Goal: Transaction & Acquisition: Purchase product/service

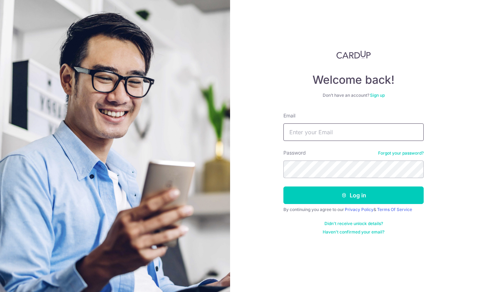
click at [316, 128] on input "Email" at bounding box center [353, 132] width 140 height 18
type input "[EMAIL_ADDRESS][DOMAIN_NAME]"
click at [283, 186] on button "Log in" at bounding box center [353, 195] width 140 height 18
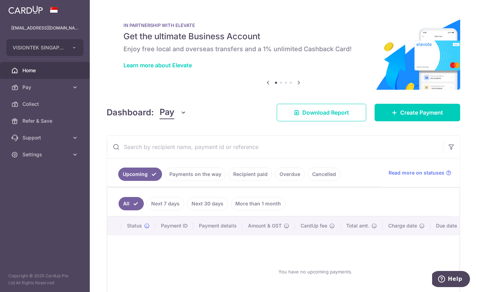
click at [68, 89] on span "Pay" at bounding box center [45, 87] width 46 height 7
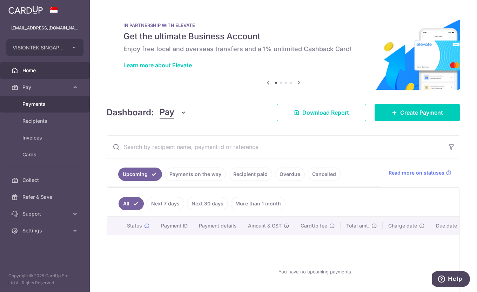
click at [49, 106] on span "Payments" at bounding box center [45, 104] width 46 height 7
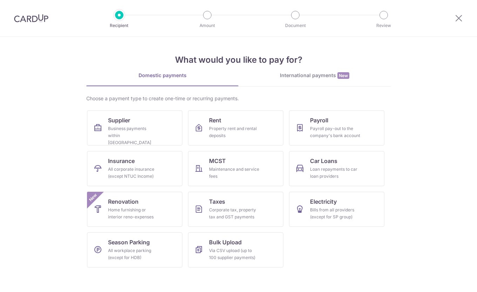
click at [123, 128] on div "Business payments within Singapore" at bounding box center [133, 135] width 50 height 21
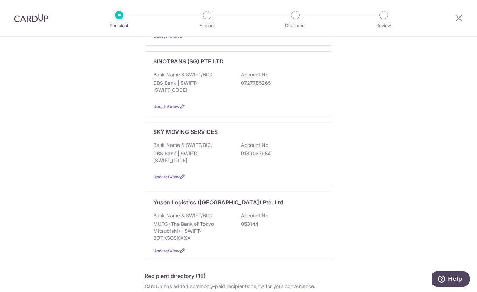
scroll to position [456, 0]
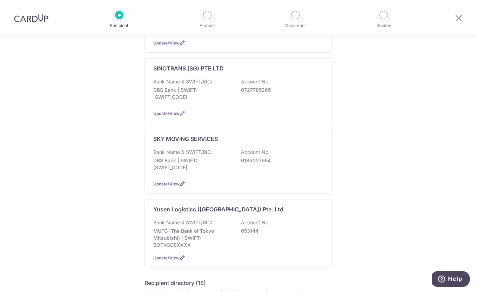
click at [183, 64] on p "SINOTRANS (SG) PTE LTD" at bounding box center [188, 68] width 70 height 8
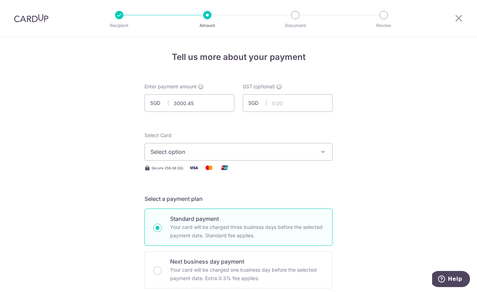
type input "3,000.45"
click at [262, 146] on button "Select option" at bounding box center [238, 152] width 188 height 18
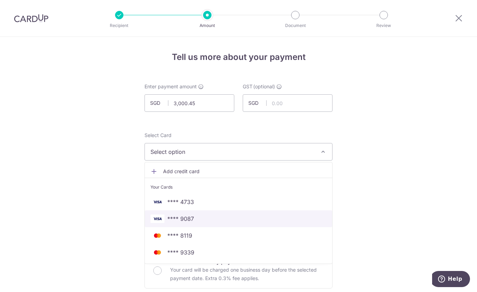
click at [198, 219] on span "**** 9087" at bounding box center [238, 219] width 176 height 8
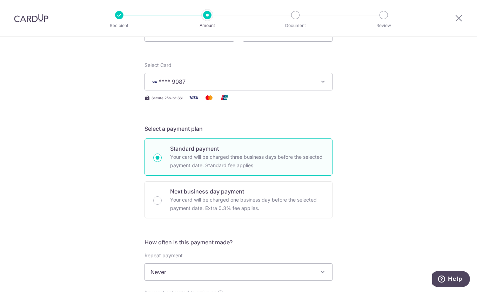
scroll to position [210, 0]
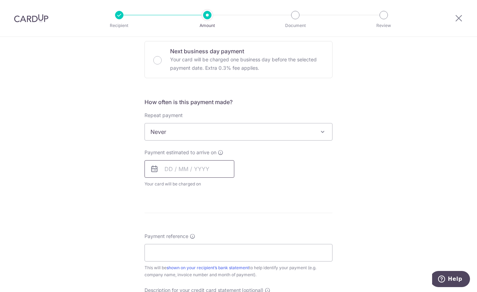
click at [204, 170] on input "text" at bounding box center [189, 169] width 90 height 18
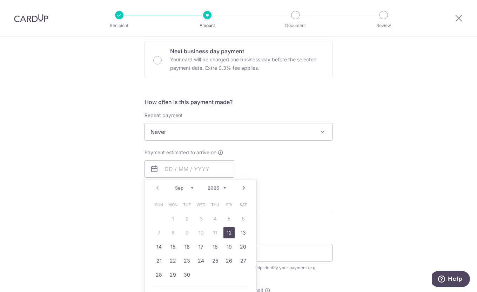
click at [226, 232] on link "12" at bounding box center [228, 232] width 11 height 11
type input "[DATE]"
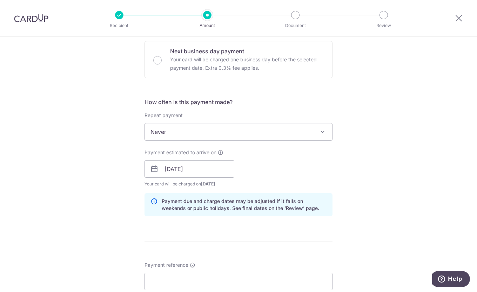
scroll to position [280, 0]
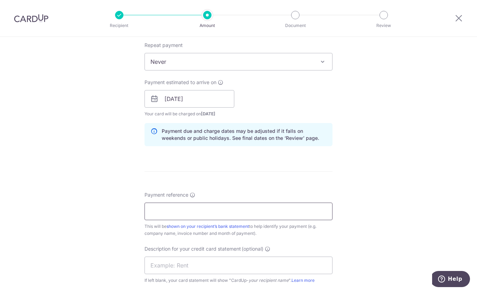
click at [220, 208] on input "Payment reference" at bounding box center [238, 212] width 188 height 18
type input "SGRI25090029"
click at [368, 214] on div "Tell us more about your payment Enter payment amount SGD 3,000.45 3000.45 GST (…" at bounding box center [238, 111] width 477 height 710
drag, startPoint x: 216, startPoint y: 262, endPoint x: 219, endPoint y: 261, distance: 3.8
click at [216, 262] on input "text" at bounding box center [238, 266] width 188 height 18
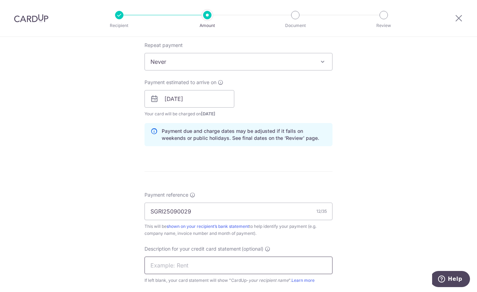
scroll to position [386, 0]
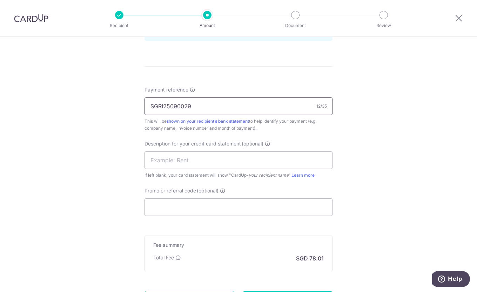
drag, startPoint x: 198, startPoint y: 107, endPoint x: 43, endPoint y: 86, distance: 156.8
click at [36, 82] on div "Tell us more about your payment Enter payment amount SGD 3,000.45 3000.45 GST (…" at bounding box center [238, 6] width 477 height 710
click at [170, 155] on input "text" at bounding box center [238, 160] width 188 height 18
paste input "SGRI25090029"
type input "SGRI25090029"
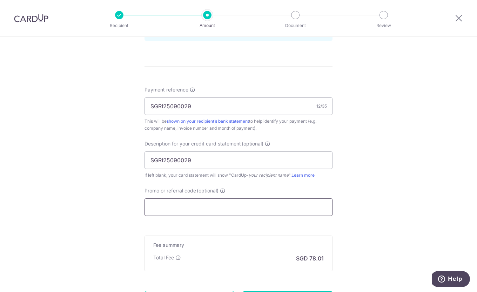
drag, startPoint x: 166, startPoint y: 201, endPoint x: 173, endPoint y: 205, distance: 7.4
click at [166, 201] on input "Promo or referral code (optional)" at bounding box center [238, 207] width 188 height 18
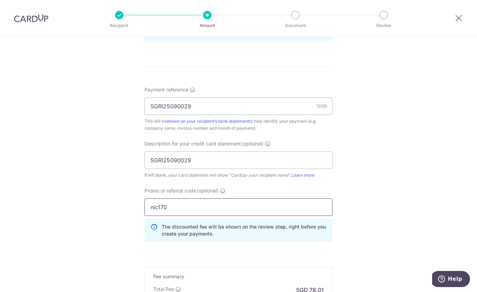
type input "nic170"
click at [331, 173] on div "Tell us more about your payment Enter payment amount SGD 3,000.45 3000.45 GST (…" at bounding box center [238, 21] width 477 height 741
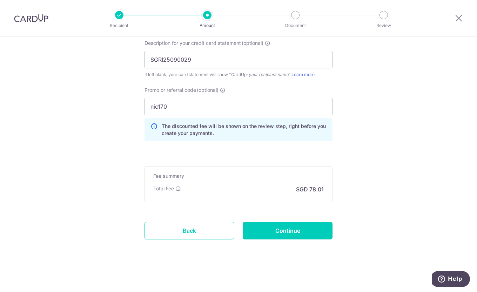
click at [323, 234] on input "Continue" at bounding box center [288, 231] width 90 height 18
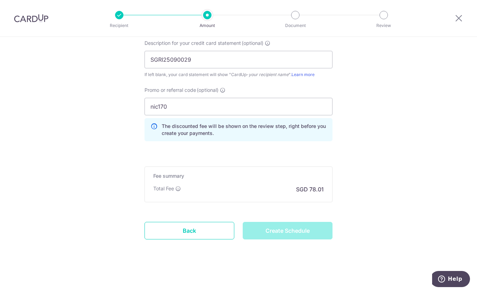
type input "Create Schedule"
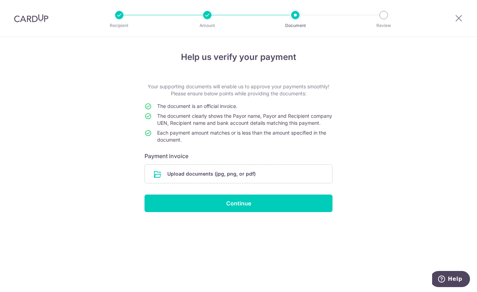
click at [196, 180] on input "file" at bounding box center [238, 174] width 187 height 18
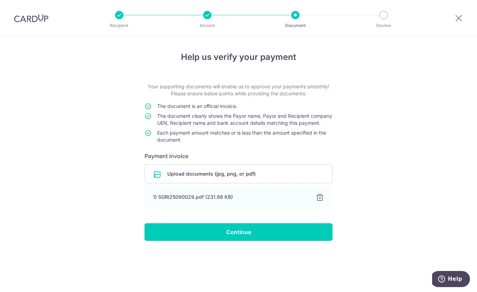
click at [237, 238] on input "Continue" at bounding box center [238, 232] width 188 height 18
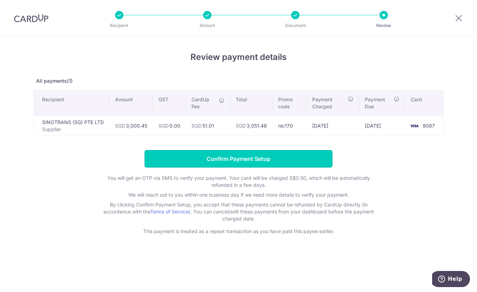
click at [239, 154] on input "Confirm Payment Setup" at bounding box center [238, 159] width 188 height 18
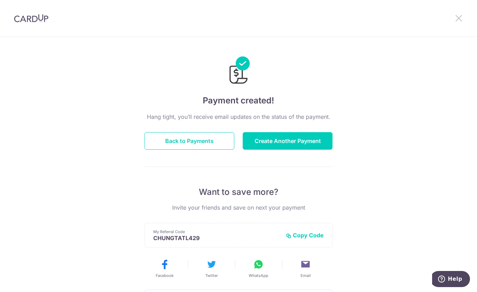
click at [456, 17] on icon at bounding box center [458, 18] width 8 height 9
